Goal: Information Seeking & Learning: Find specific fact

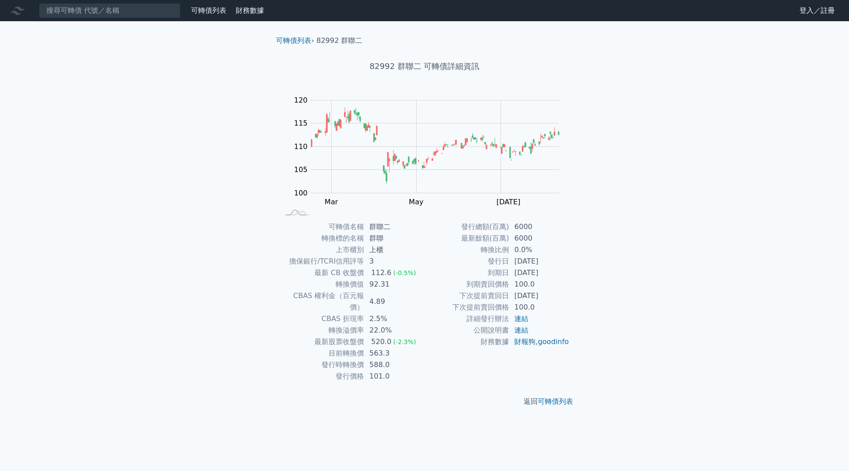
click at [76, 0] on nav "可轉債列表 財務數據 可轉債列表 財務數據 登入／註冊 登入／註冊" at bounding box center [424, 10] width 849 height 21
click at [75, 9] on input at bounding box center [109, 10] width 141 height 15
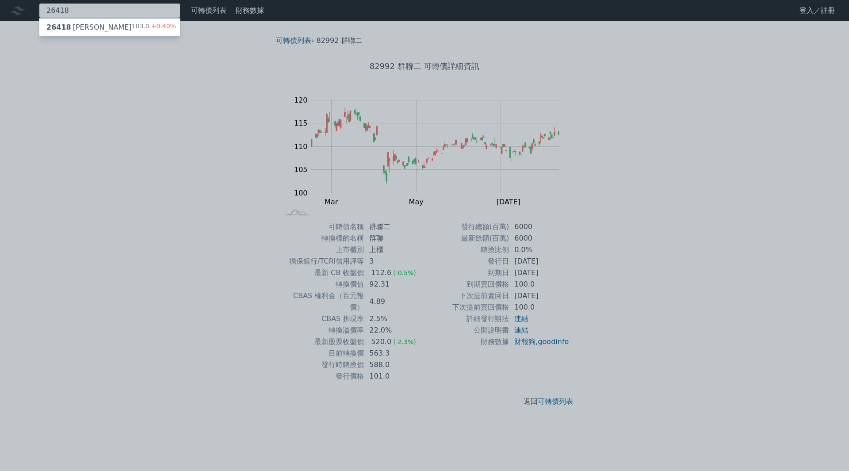
type input "26418"
click at [165, 27] on span "+0.40%" at bounding box center [162, 26] width 27 height 7
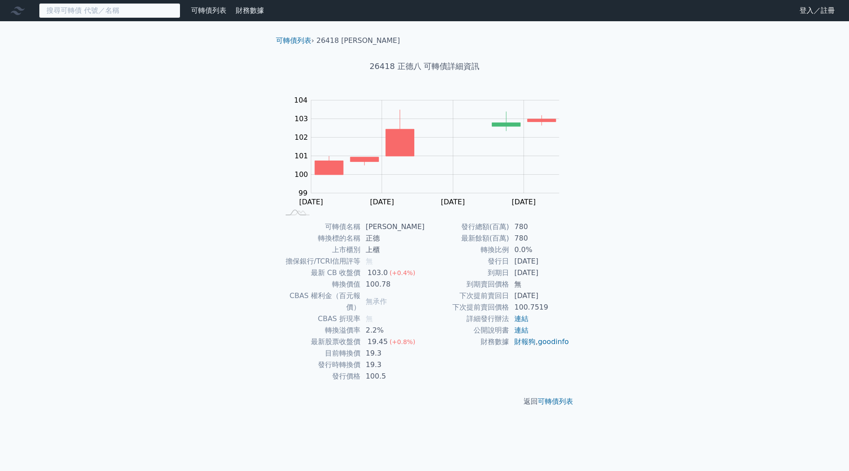
click at [152, 9] on input at bounding box center [109, 10] width 141 height 15
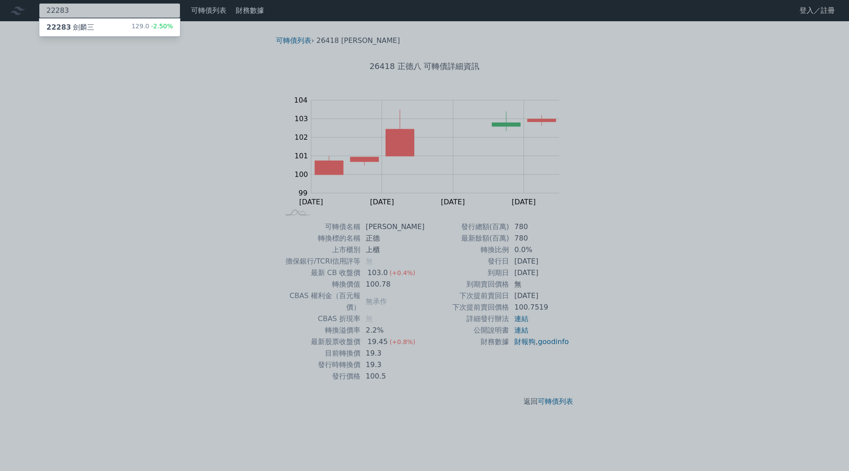
type input "22283"
click at [137, 21] on div "22283 [PERSON_NAME] 129.0 -2.50%" at bounding box center [109, 28] width 141 height 18
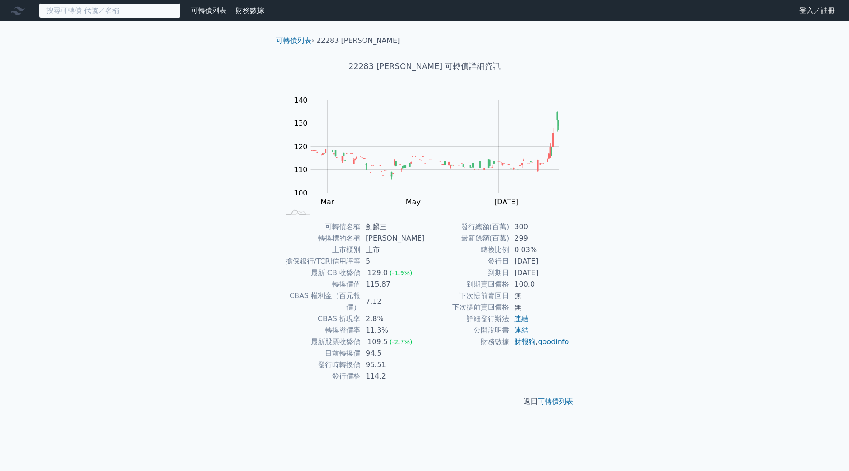
click at [63, 8] on input at bounding box center [109, 10] width 141 height 15
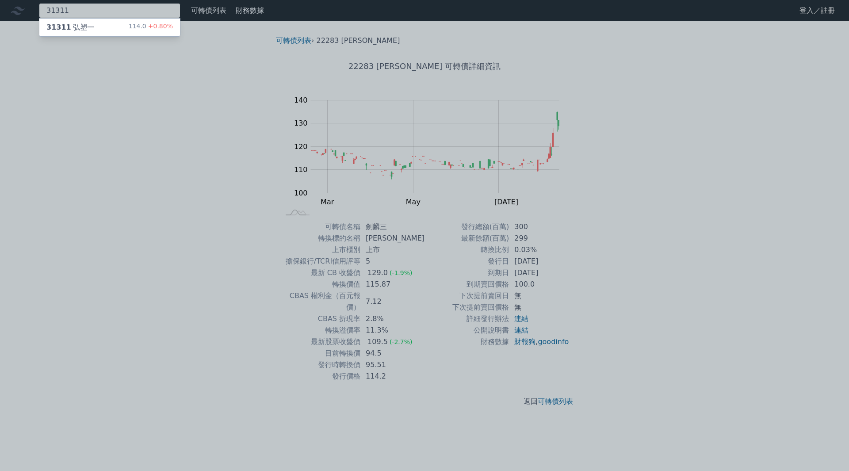
type input "31311"
click at [71, 24] on div "31311 弘塑一" at bounding box center [70, 27] width 48 height 11
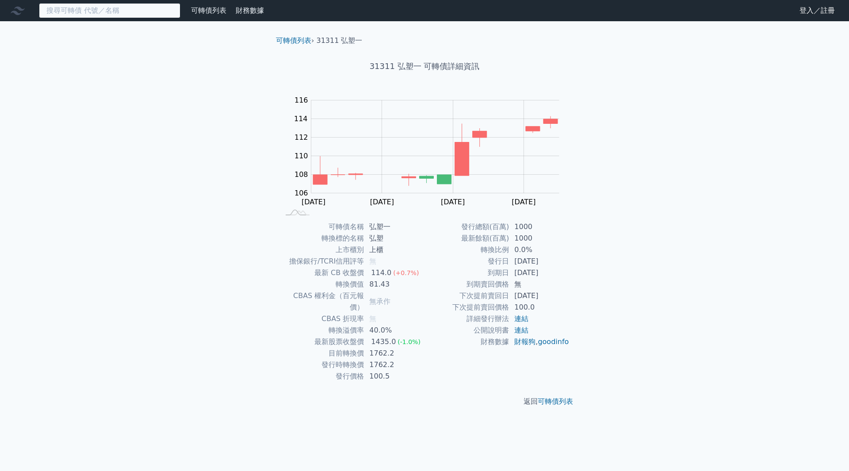
click at [134, 8] on input at bounding box center [109, 10] width 141 height 15
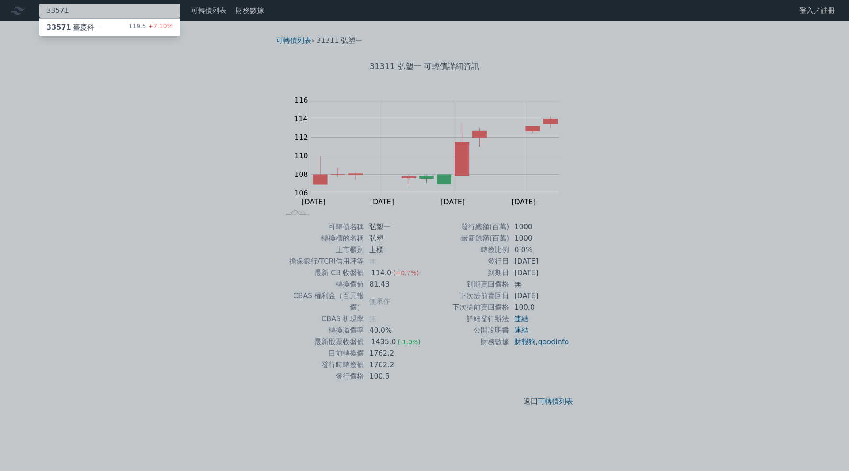
type input "33571"
click at [135, 21] on div "33571 臺慶科一 119.5 +7.10%" at bounding box center [109, 28] width 141 height 18
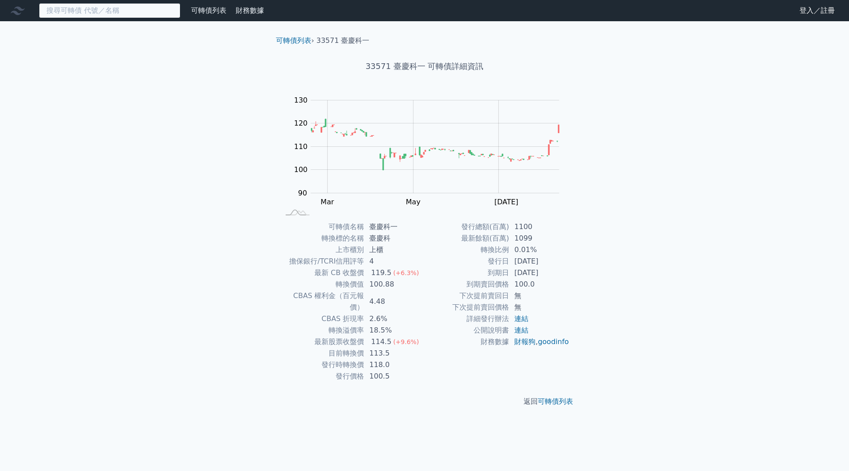
click at [154, 13] on input at bounding box center [109, 10] width 141 height 15
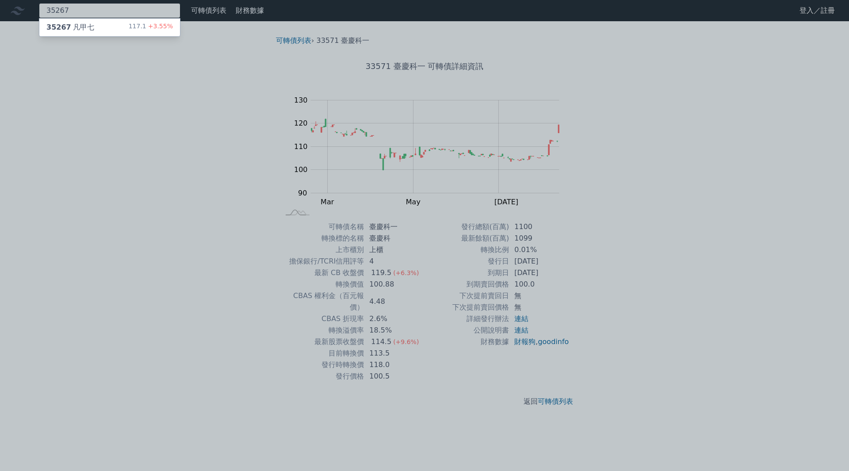
type input "35267"
click at [149, 31] on div "117.1 +3.55%" at bounding box center [151, 27] width 44 height 11
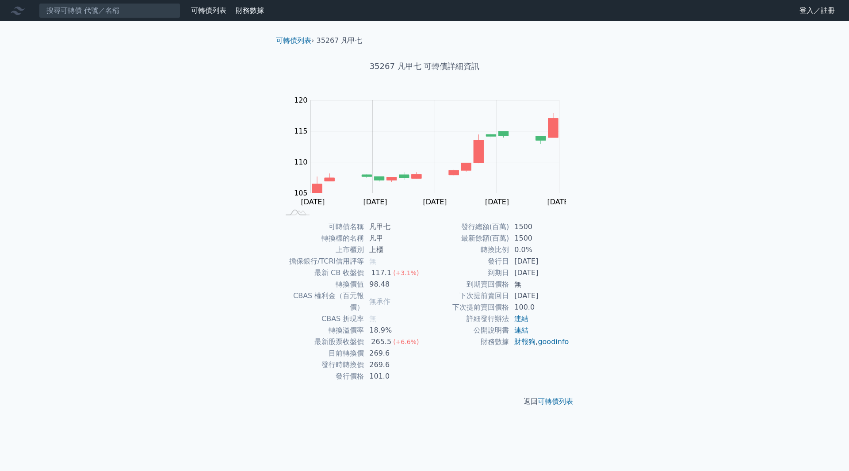
click at [148, 19] on nav "可轉債列表 財務數據 可轉債列表 財務數據 登入／註冊 登入／註冊" at bounding box center [424, 10] width 849 height 21
click at [151, 3] on nav "可轉債列表 財務數據 可轉債列表 財務數據 登入／註冊 登入／註冊" at bounding box center [424, 10] width 849 height 21
click at [149, 13] on input at bounding box center [109, 10] width 141 height 15
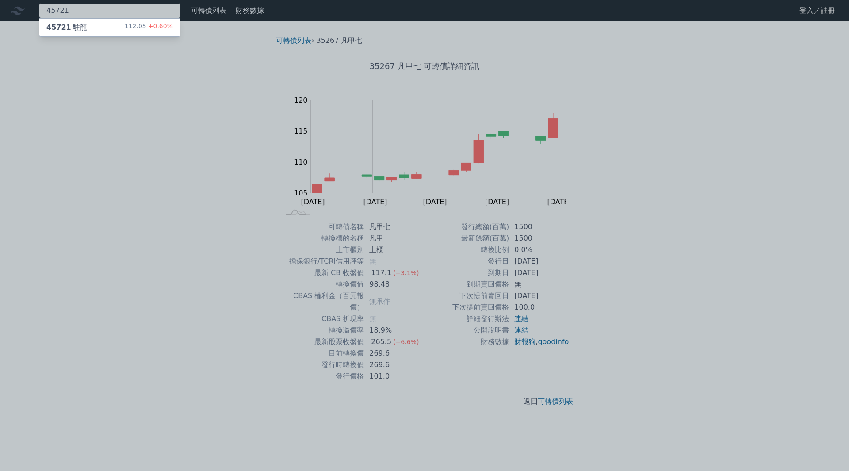
type input "45721"
click at [137, 26] on div "112.05 +0.60%" at bounding box center [149, 27] width 48 height 11
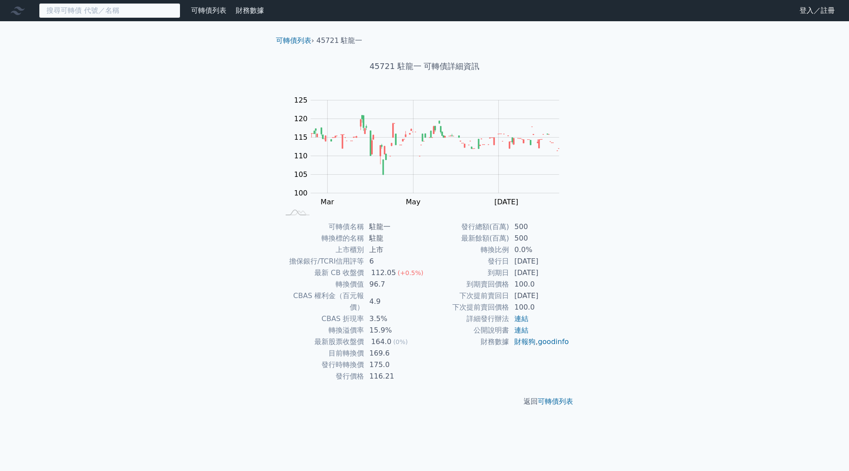
click at [82, 5] on input at bounding box center [109, 10] width 141 height 15
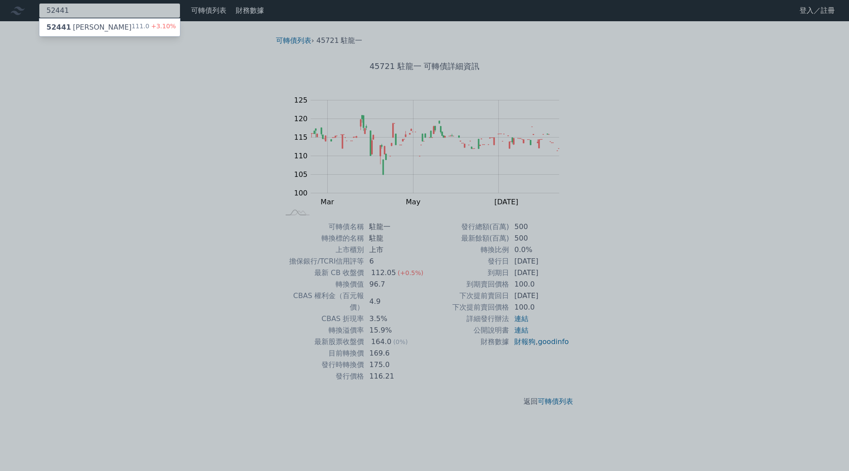
type input "52441"
click at [84, 25] on div "52441 [PERSON_NAME]" at bounding box center [88, 27] width 85 height 11
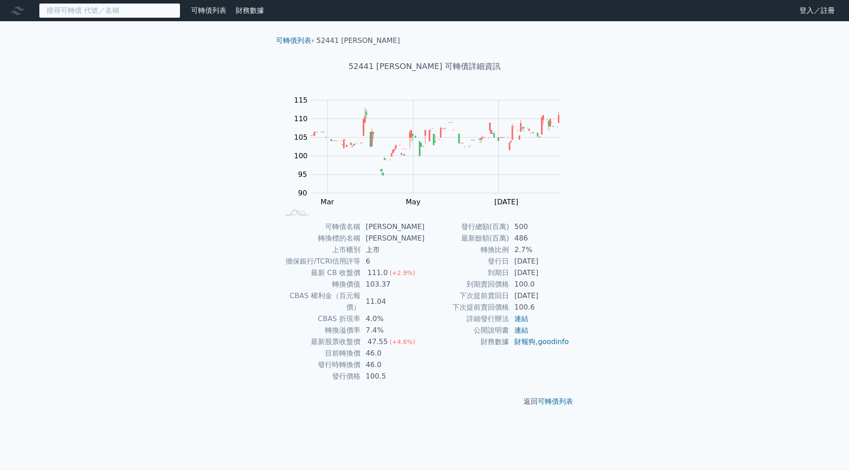
click at [119, 8] on input at bounding box center [109, 10] width 141 height 15
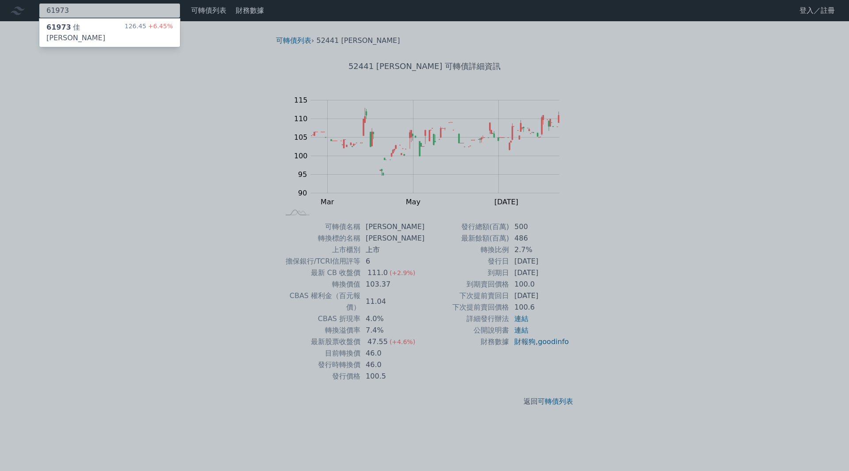
type input "61973"
click at [119, 26] on div "61973 [PERSON_NAME][PERSON_NAME]三 126.45 +6.45%" at bounding box center [109, 33] width 141 height 28
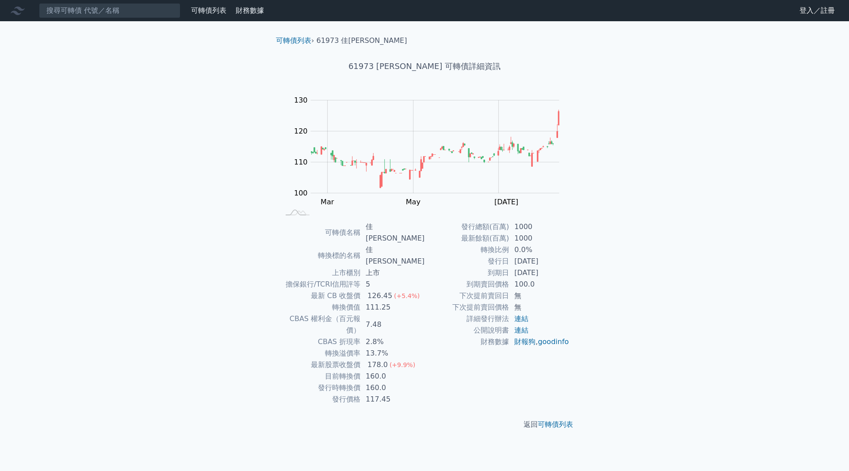
click at [163, 22] on div "可轉債列表 財務數據 可轉債列表 財務數據 登入／註冊 登入／註冊 可轉債列表 › 61973 佳必[PERSON_NAME] 61973 佳[PERSON_…" at bounding box center [424, 235] width 849 height 471
click at [163, 19] on nav "可轉債列表 財務數據 可轉債列表 財務數據 登入／註冊 登入／註冊" at bounding box center [424, 10] width 849 height 21
click at [163, 9] on input at bounding box center [109, 10] width 141 height 15
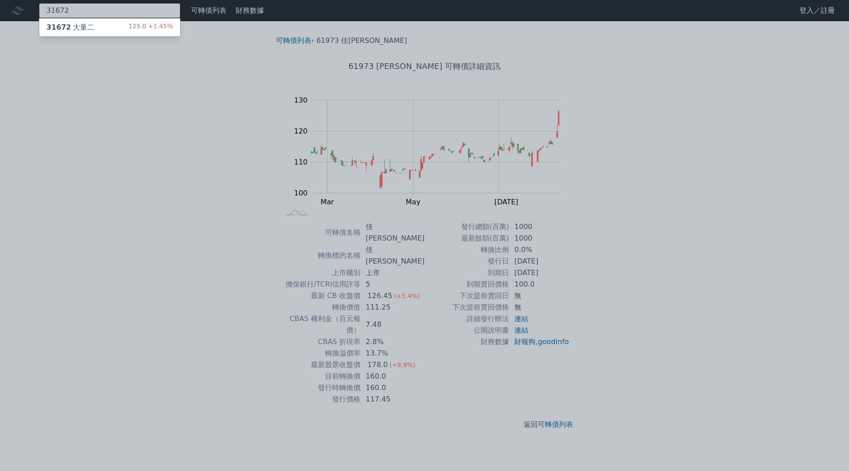
type input "31672"
click at [160, 19] on div "31672 大量二 125.0 +1.45%" at bounding box center [109, 28] width 141 height 18
